Goal: Task Accomplishment & Management: Use online tool/utility

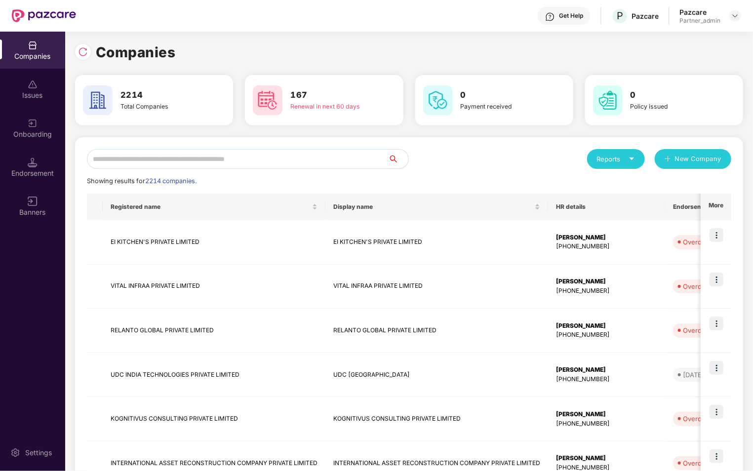
click at [263, 160] on input "text" at bounding box center [238, 159] width 302 height 20
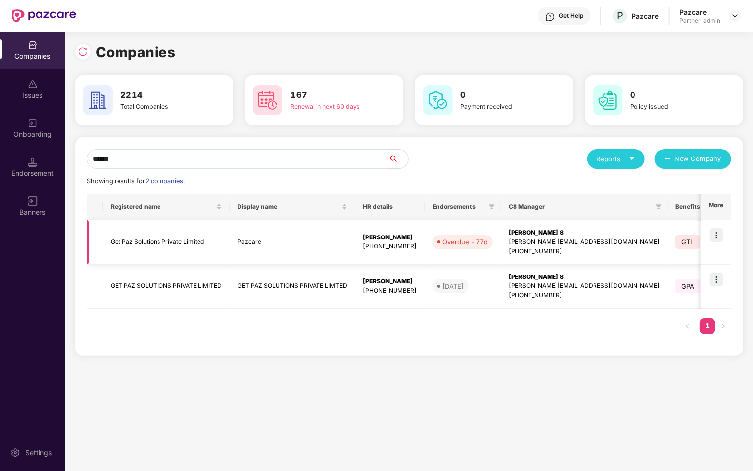
type input "******"
click at [719, 229] on img at bounding box center [717, 235] width 14 height 14
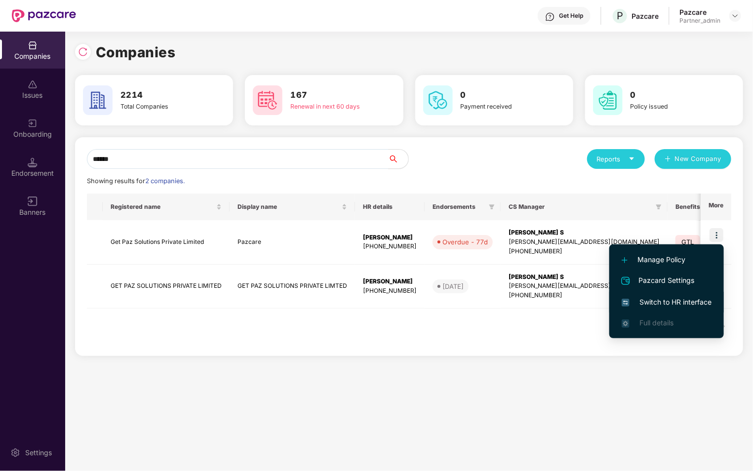
click at [659, 307] on span "Switch to HR interface" at bounding box center [667, 302] width 90 height 11
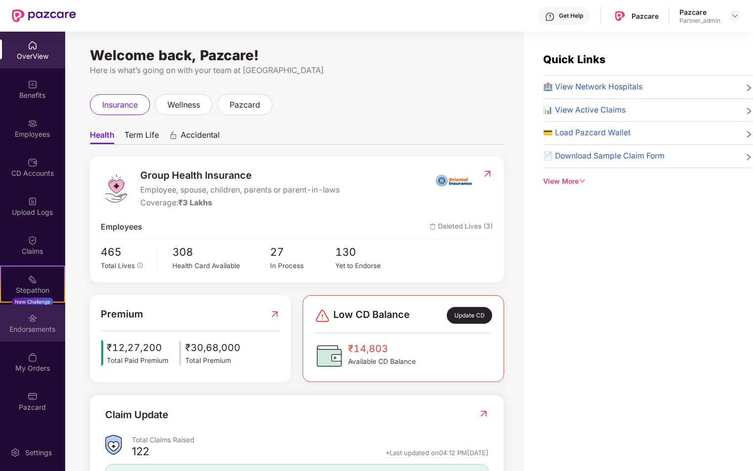
click at [26, 339] on div "Endorsements" at bounding box center [32, 323] width 65 height 37
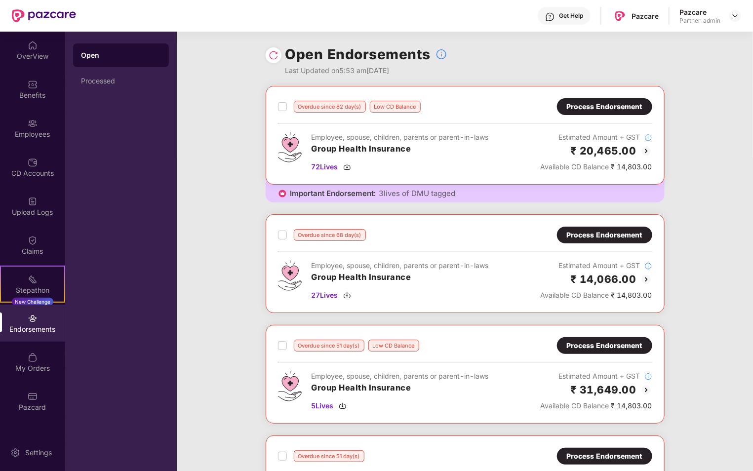
click at [578, 104] on div "Process Endorsement" at bounding box center [605, 106] width 76 height 11
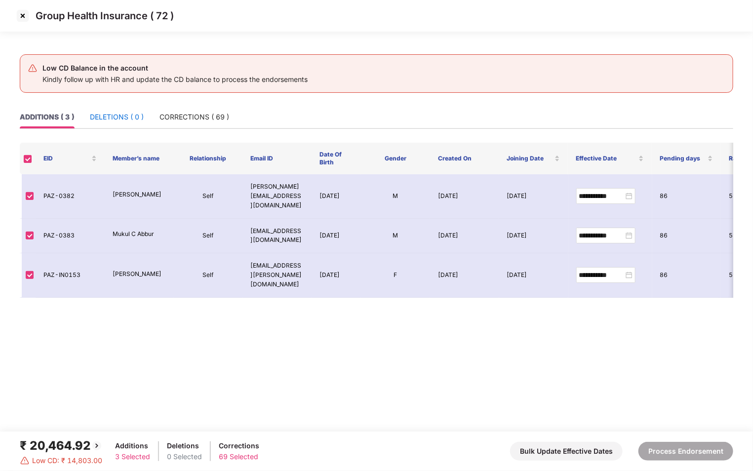
click at [107, 121] on div "DELETIONS ( 0 )" at bounding box center [117, 117] width 54 height 11
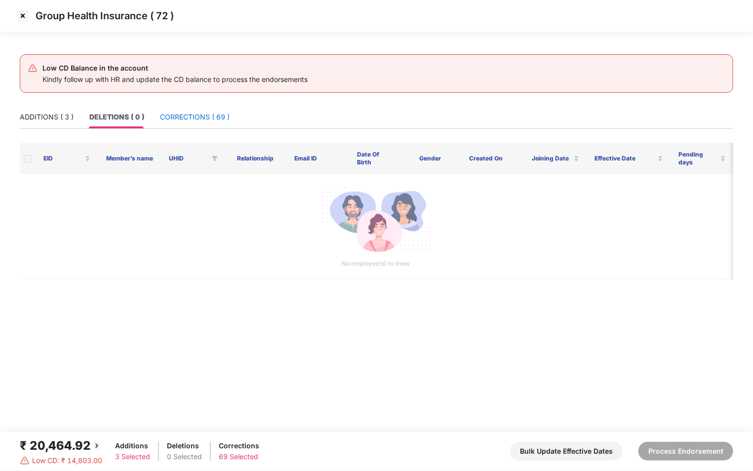
click at [184, 114] on div "CORRECTIONS ( 69 )" at bounding box center [195, 117] width 70 height 11
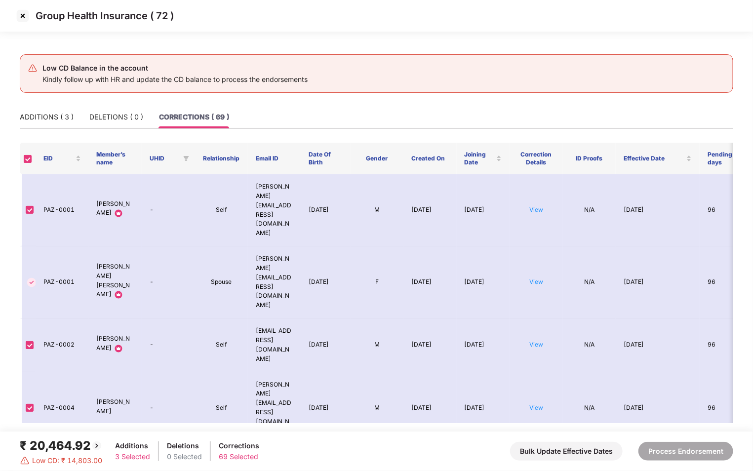
click at [22, 17] on img at bounding box center [23, 16] width 16 height 16
